Goal: Task Accomplishment & Management: Manage account settings

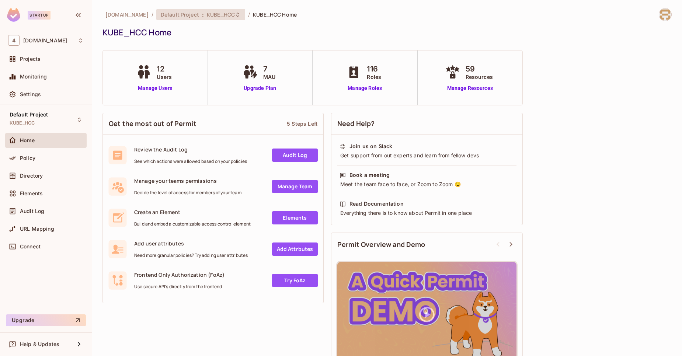
click at [227, 16] on div "Default Project : KUBE_HCC" at bounding box center [200, 14] width 89 height 11
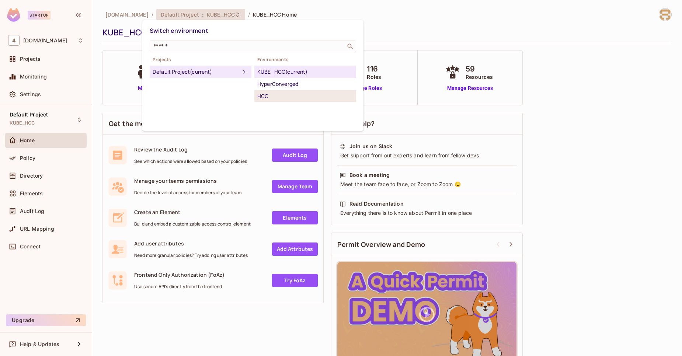
click at [265, 95] on div "HCC" at bounding box center [305, 96] width 96 height 9
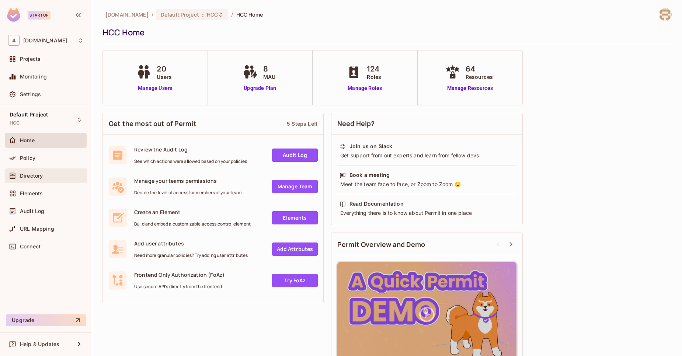
click at [48, 175] on div "Directory" at bounding box center [52, 176] width 64 height 6
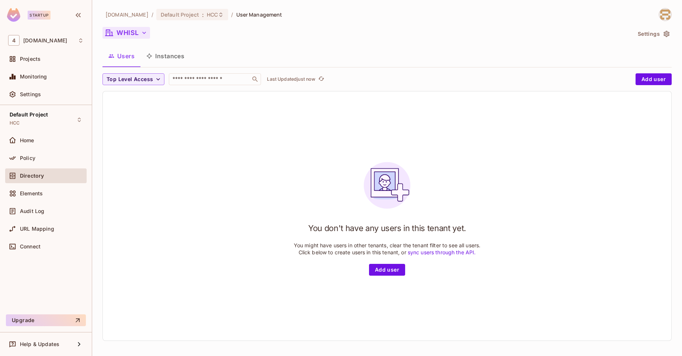
click at [143, 38] on button "WHISL" at bounding box center [126, 33] width 48 height 12
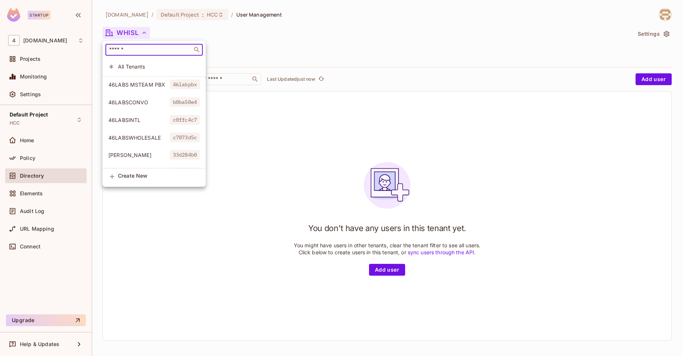
click at [135, 53] on input "text" at bounding box center [149, 49] width 83 height 7
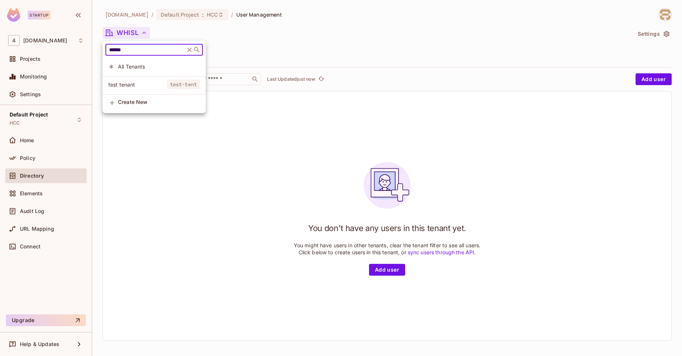
type input "******"
click at [153, 78] on li "test tenant test-tent" at bounding box center [153, 85] width 103 height 16
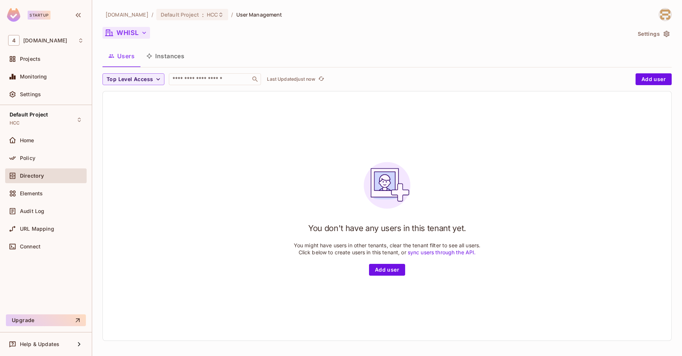
click at [136, 36] on button "WHISL" at bounding box center [126, 33] width 48 height 12
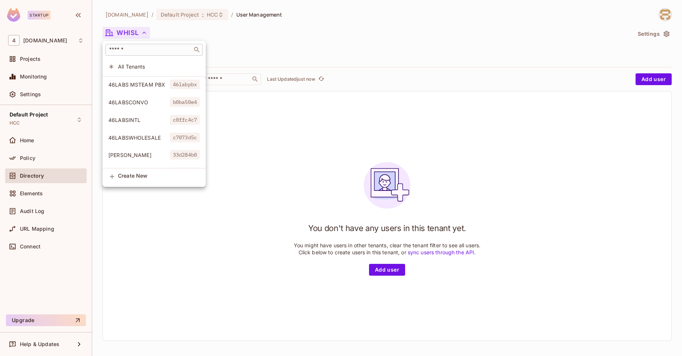
click at [128, 55] on div "​" at bounding box center [153, 50] width 97 height 12
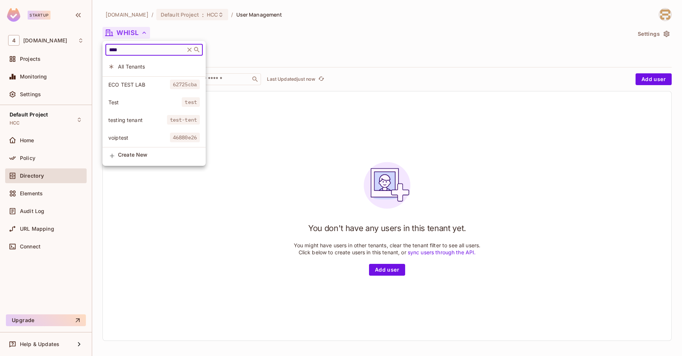
type input "****"
click at [155, 118] on span "testing tenant" at bounding box center [137, 119] width 59 height 7
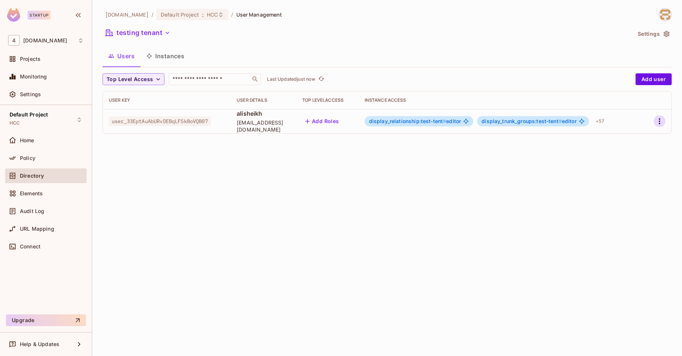
click at [661, 119] on icon "button" at bounding box center [659, 121] width 9 height 9
click at [473, 188] on div at bounding box center [341, 178] width 682 height 356
